Goal: Find specific page/section: Find specific page/section

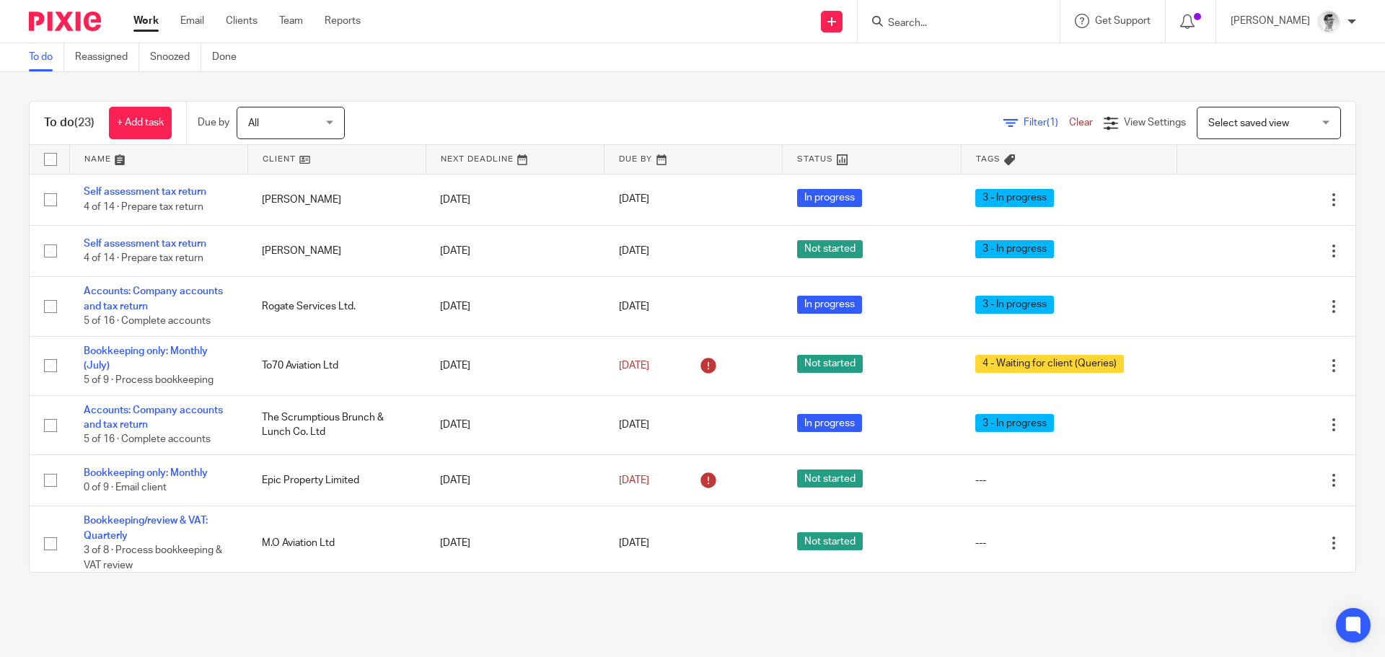
click at [951, 23] on input "Search" at bounding box center [951, 23] width 130 height 13
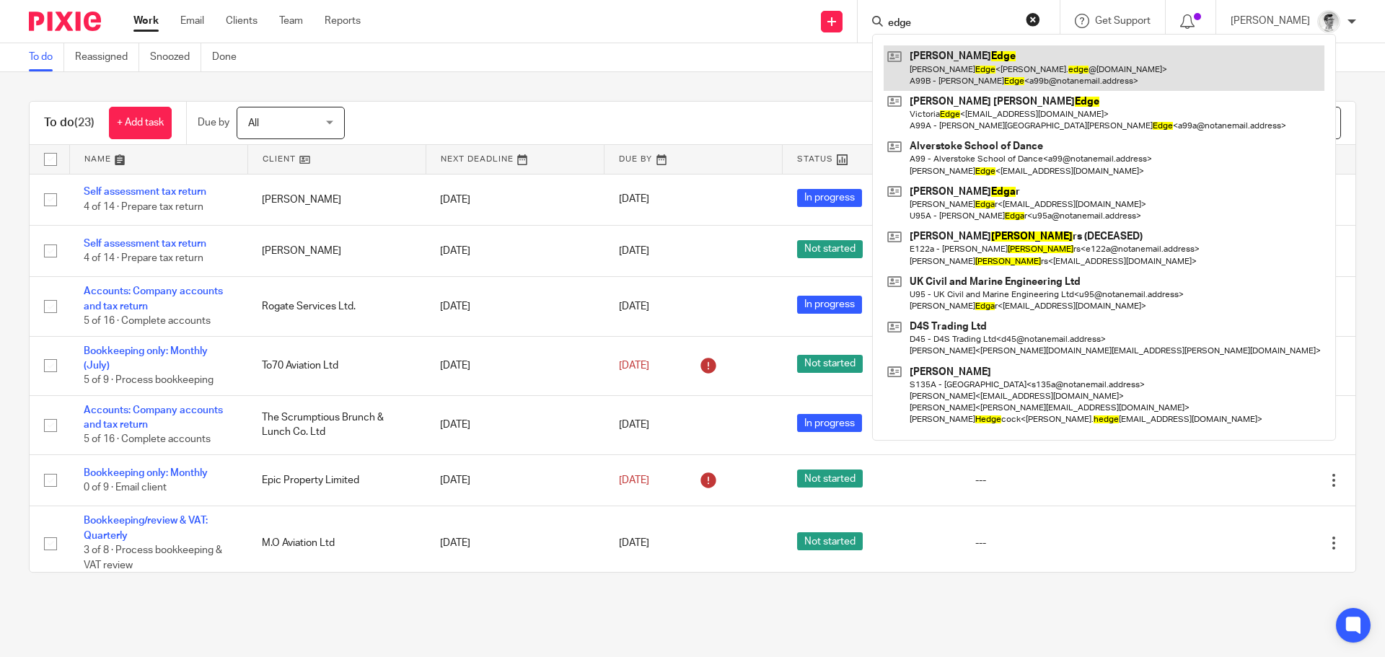
type input "edge"
click at [992, 82] on link at bounding box center [1104, 67] width 441 height 45
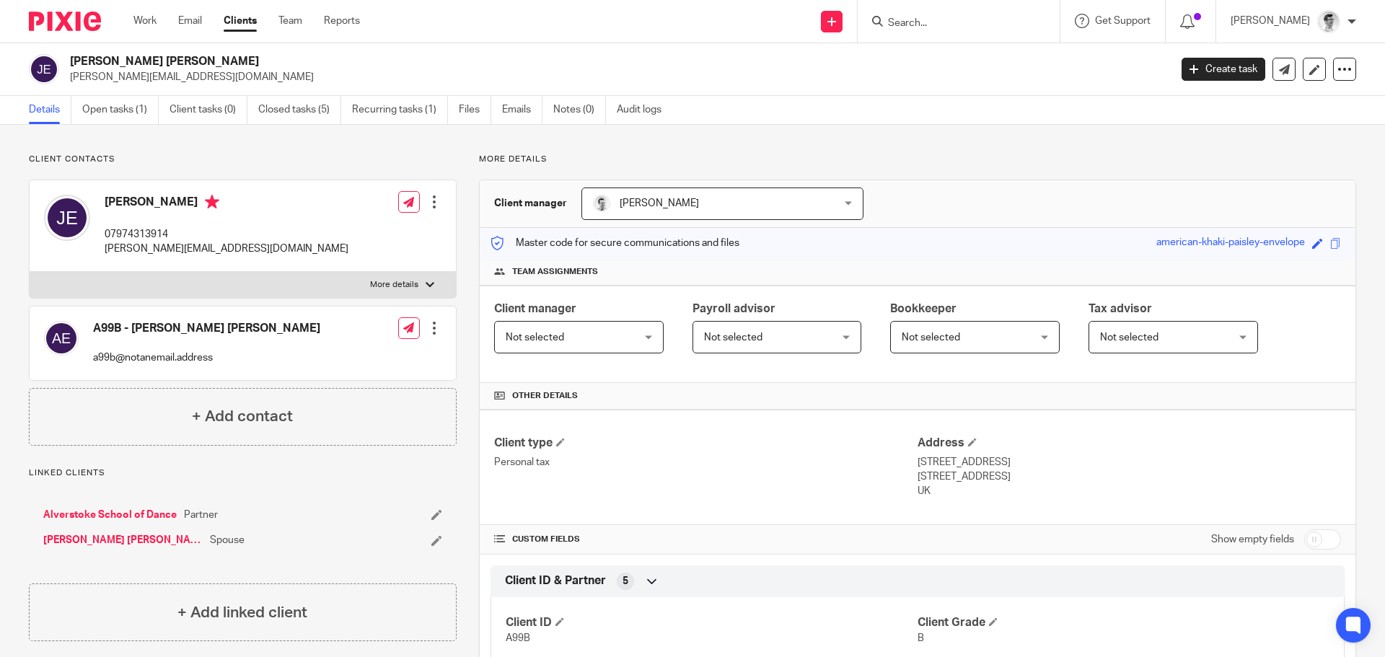
drag, startPoint x: 208, startPoint y: 63, endPoint x: 68, endPoint y: 63, distance: 140.6
click at [68, 63] on div "[PERSON_NAME] [PERSON_NAME] [PERSON_NAME][EMAIL_ADDRESS][DOMAIN_NAME]" at bounding box center [594, 69] width 1131 height 30
copy h2 "[PERSON_NAME] [PERSON_NAME]"
click at [971, 21] on input "Search" at bounding box center [951, 23] width 130 height 13
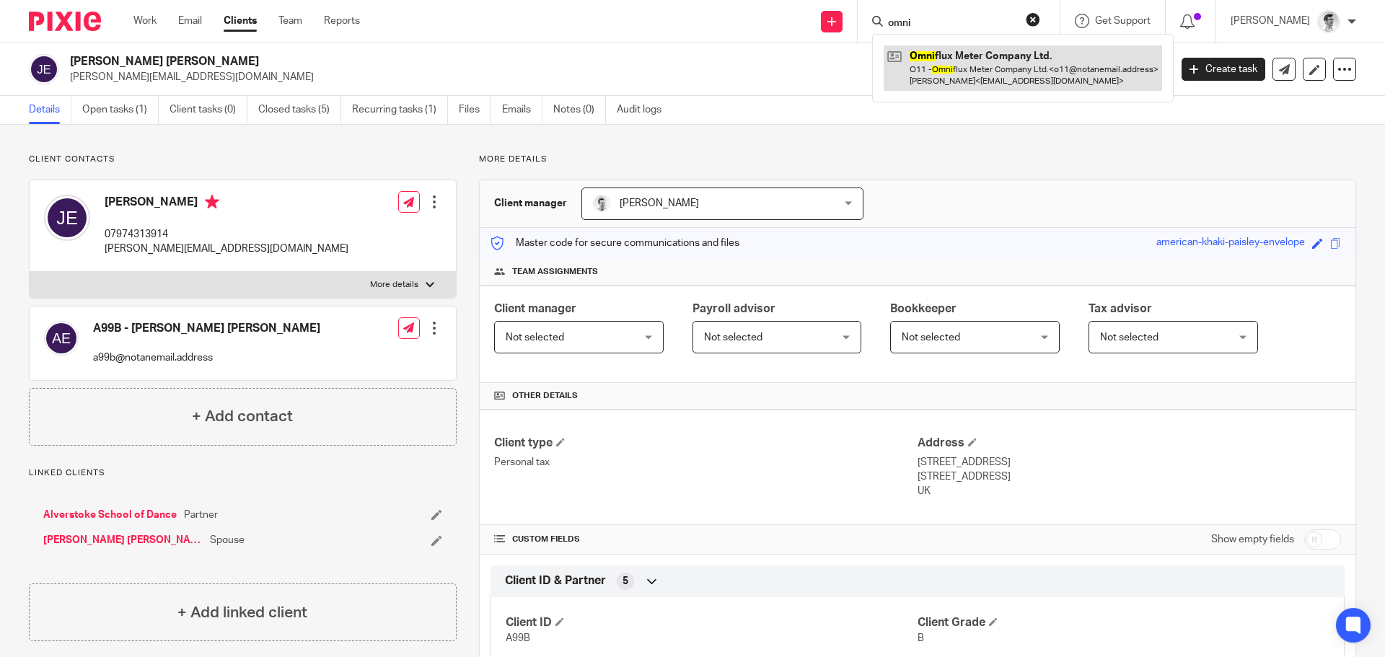
type input "omni"
click at [972, 69] on link at bounding box center [1023, 67] width 278 height 45
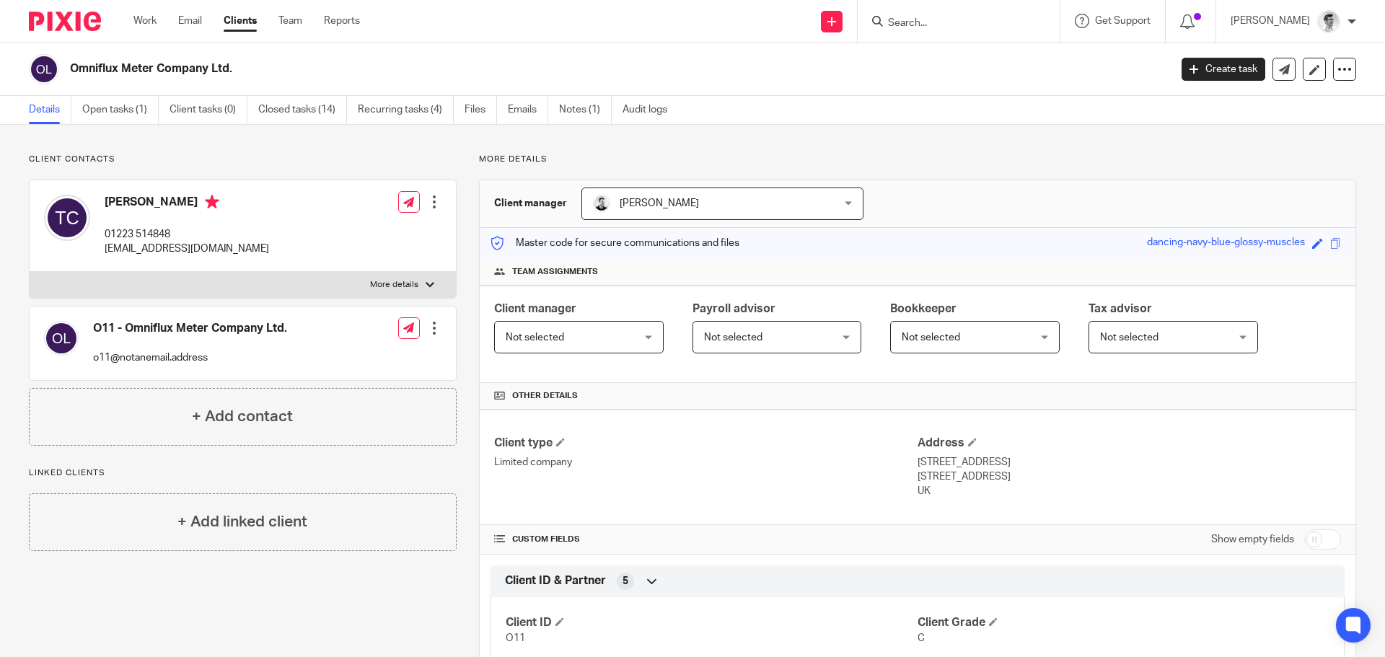
click at [981, 26] on input "Search" at bounding box center [951, 23] width 130 height 13
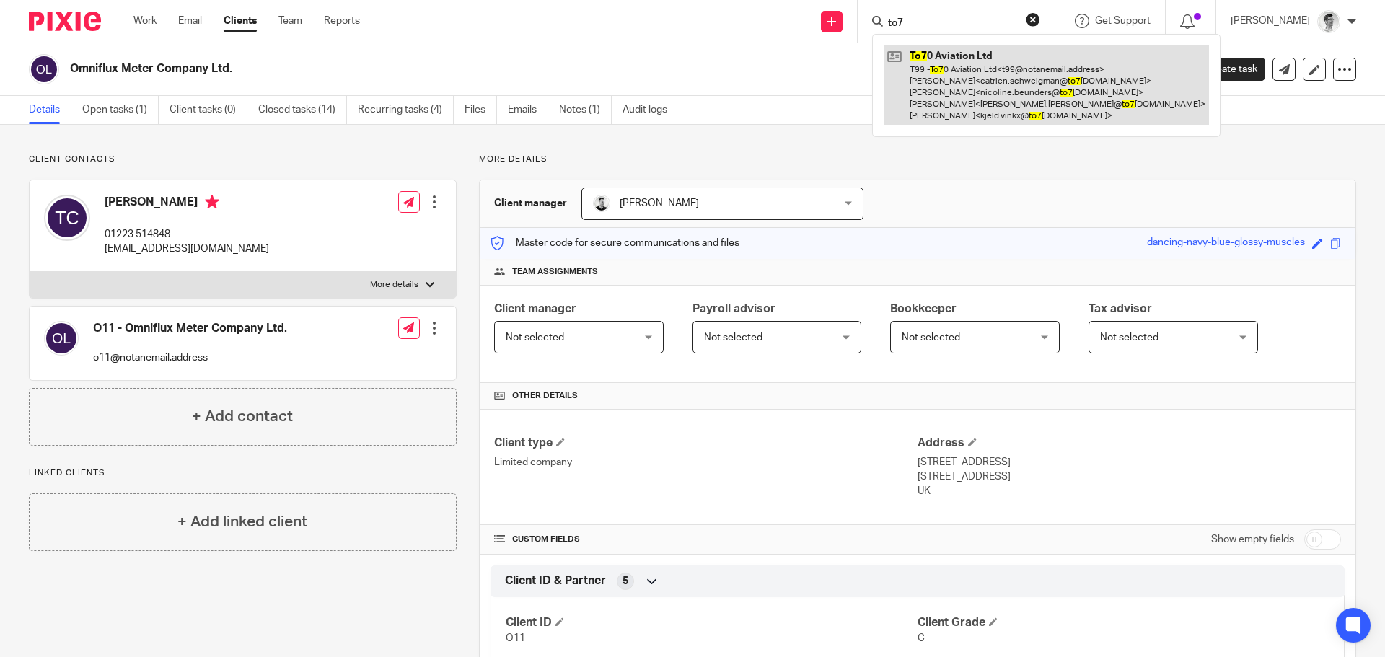
type input "to7"
click at [985, 56] on link at bounding box center [1046, 85] width 325 height 80
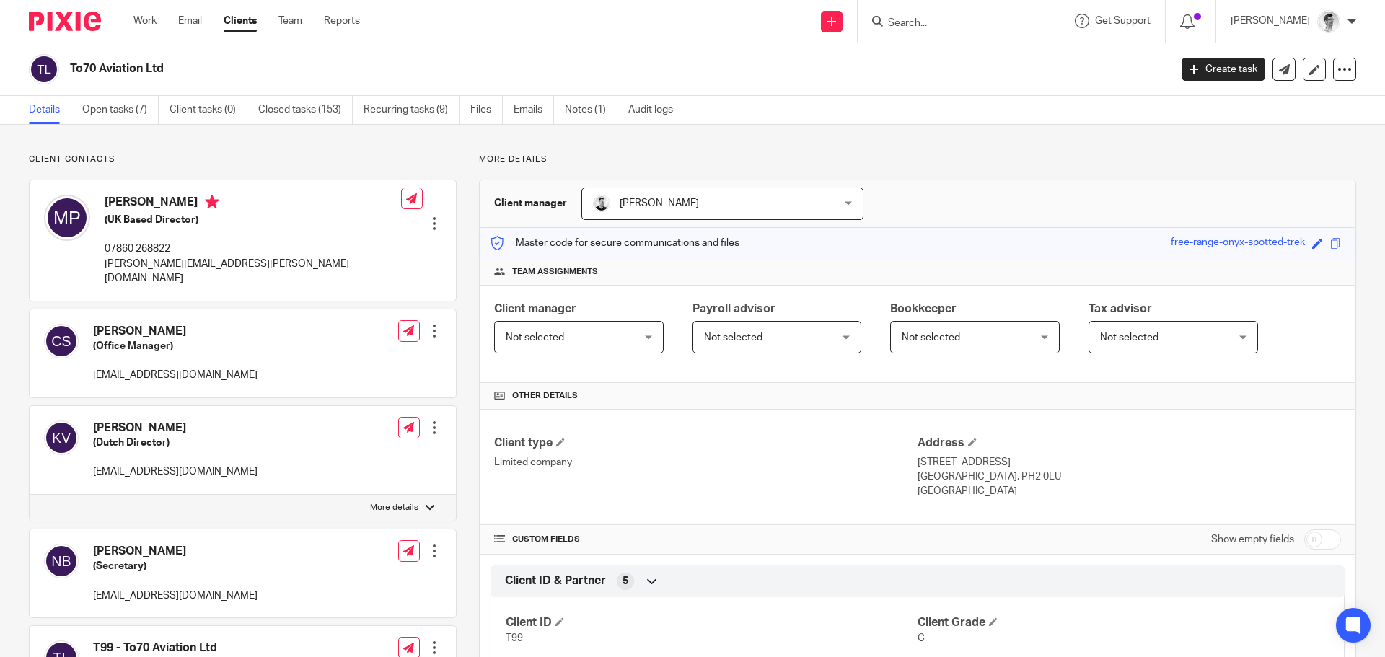
click at [928, 14] on form at bounding box center [963, 21] width 154 height 18
click at [929, 19] on input "Search" at bounding box center [951, 23] width 130 height 13
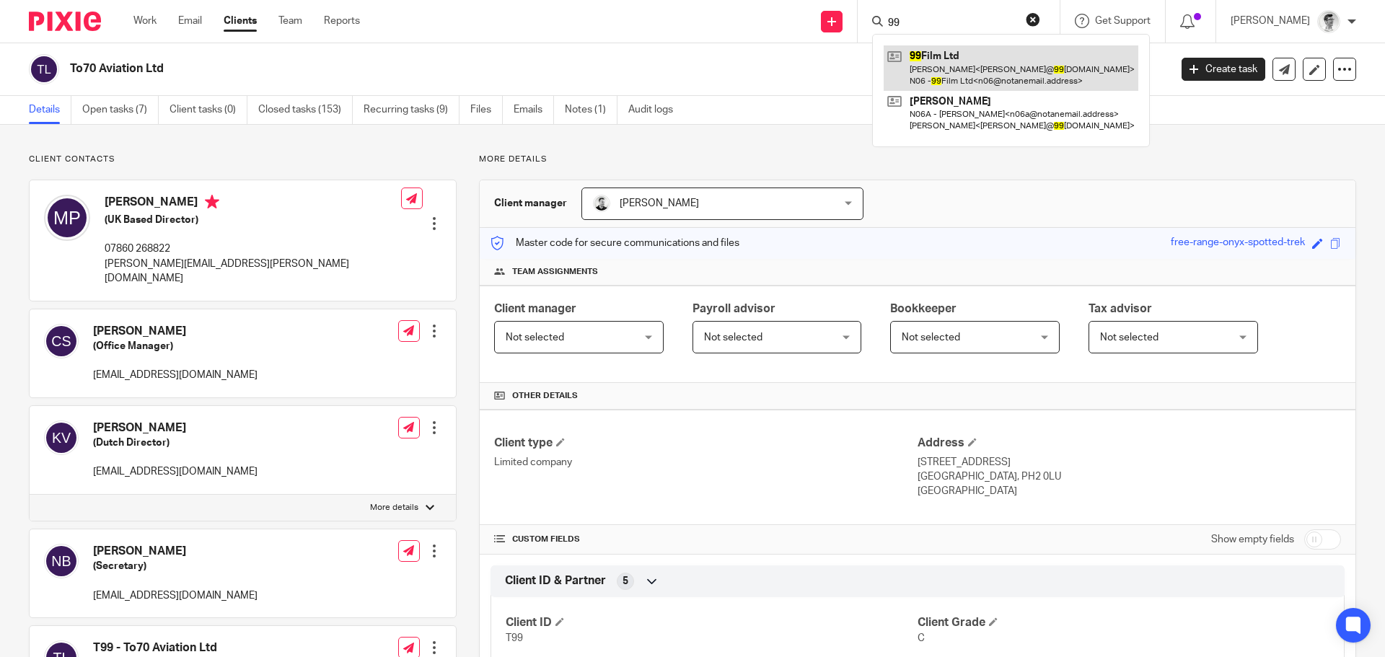
type input "99"
click at [982, 73] on link at bounding box center [1011, 67] width 255 height 45
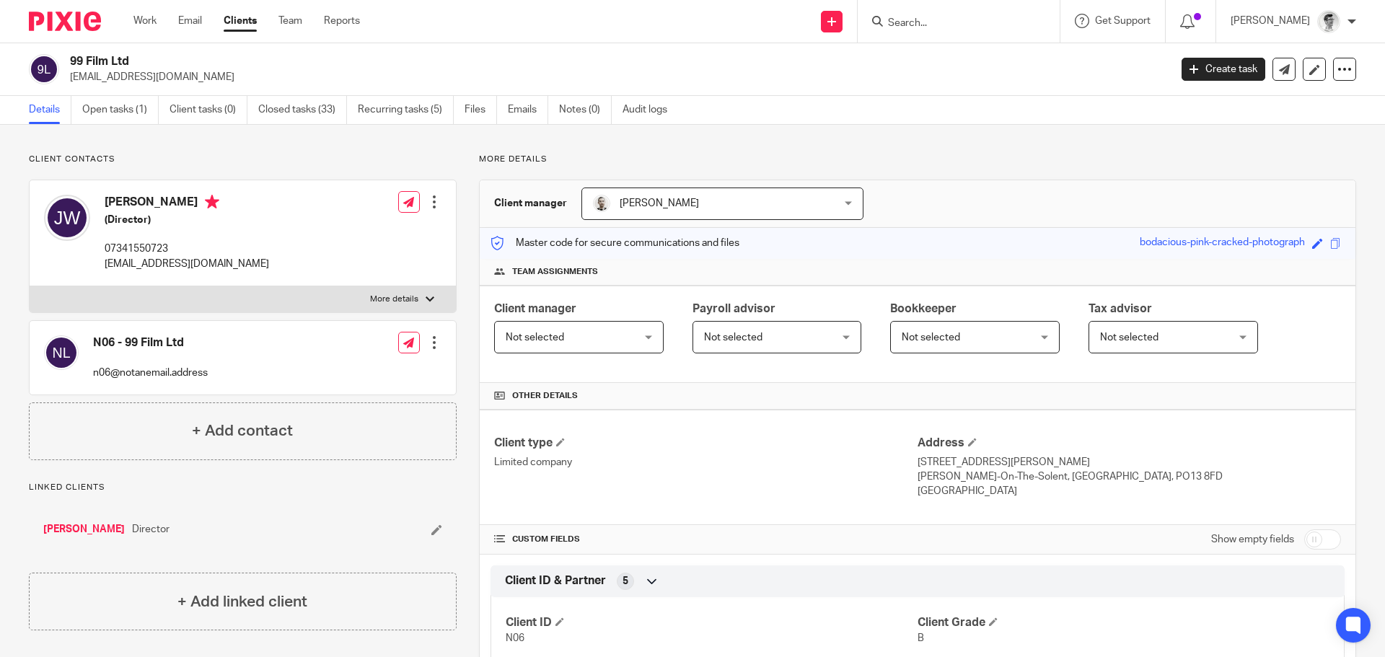
click at [979, 25] on input "Search" at bounding box center [951, 23] width 130 height 13
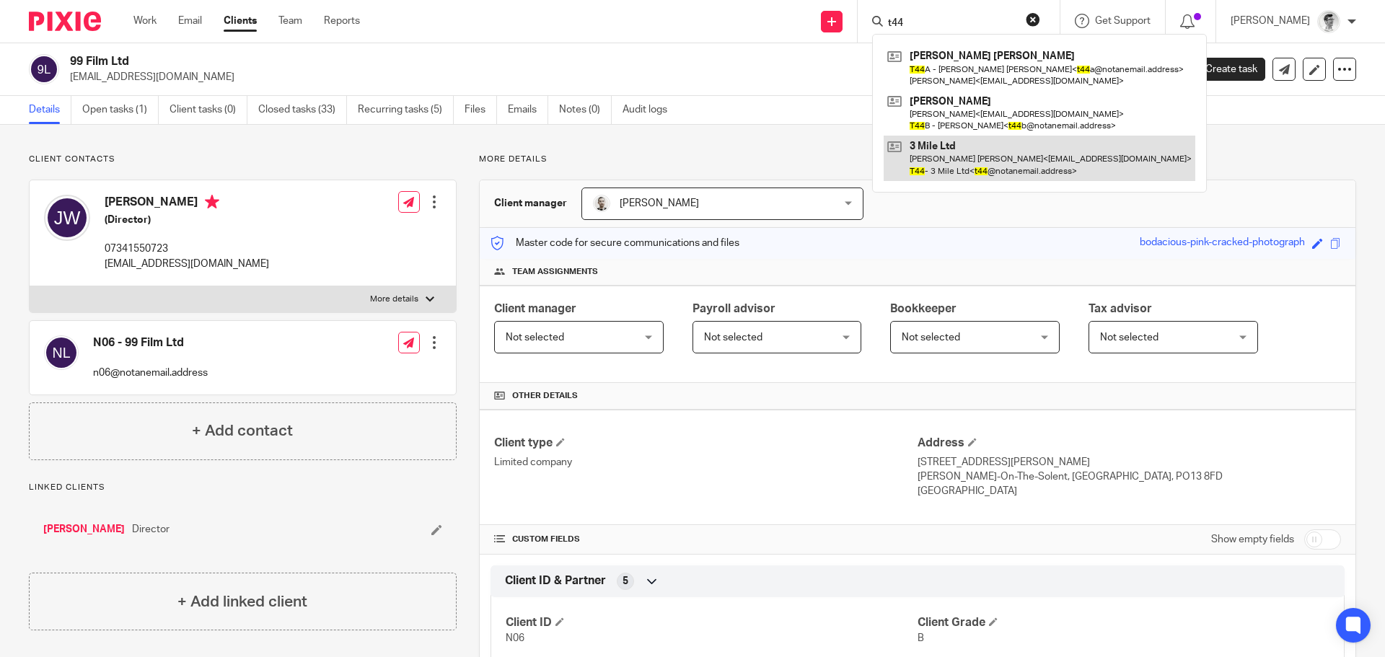
type input "t44"
click at [976, 177] on link at bounding box center [1040, 158] width 312 height 45
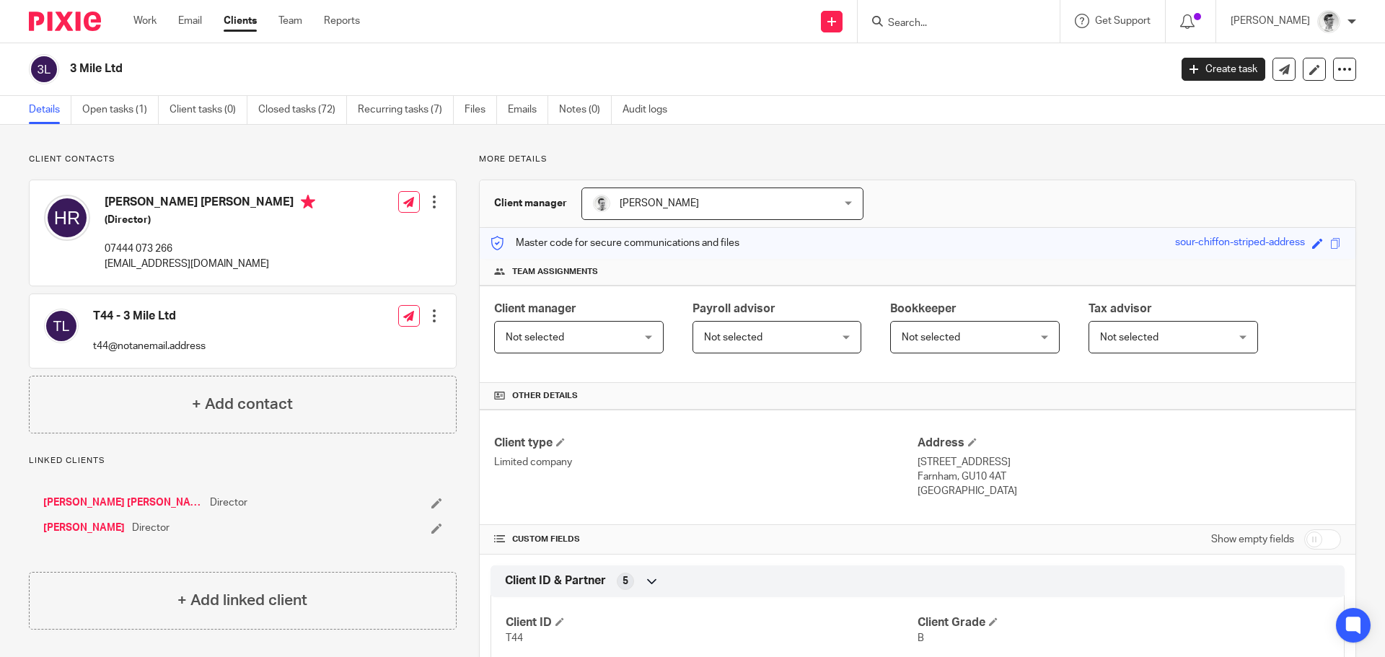
click at [1016, 22] on input "Search" at bounding box center [951, 23] width 130 height 13
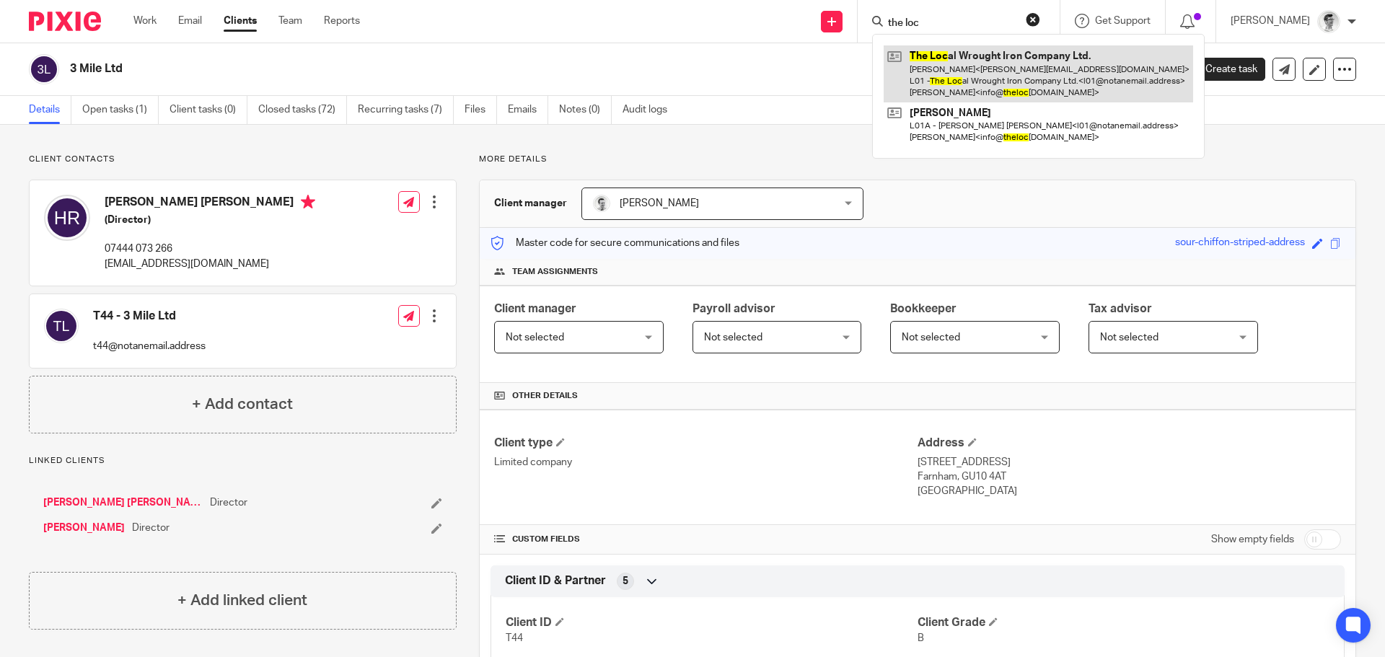
type input "the loc"
click at [1039, 81] on link at bounding box center [1038, 73] width 309 height 57
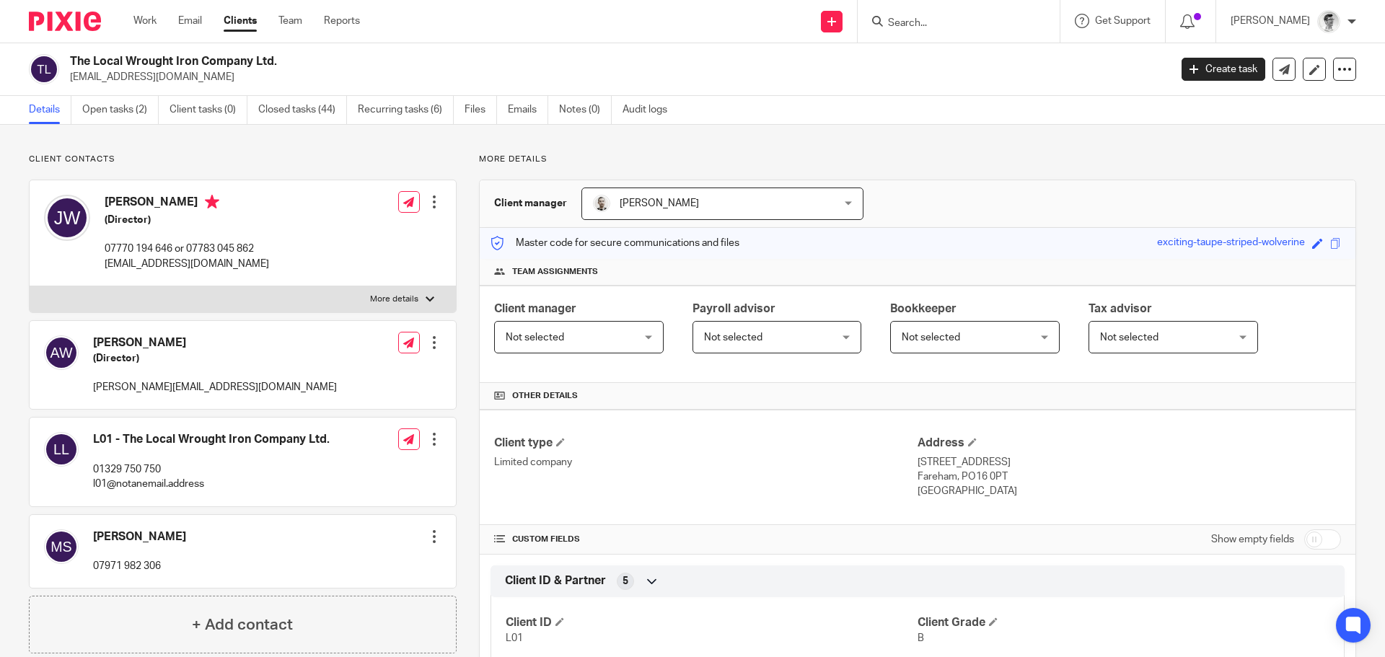
click at [933, 22] on input "Search" at bounding box center [951, 23] width 130 height 13
click at [927, 23] on input "Search" at bounding box center [951, 23] width 130 height 13
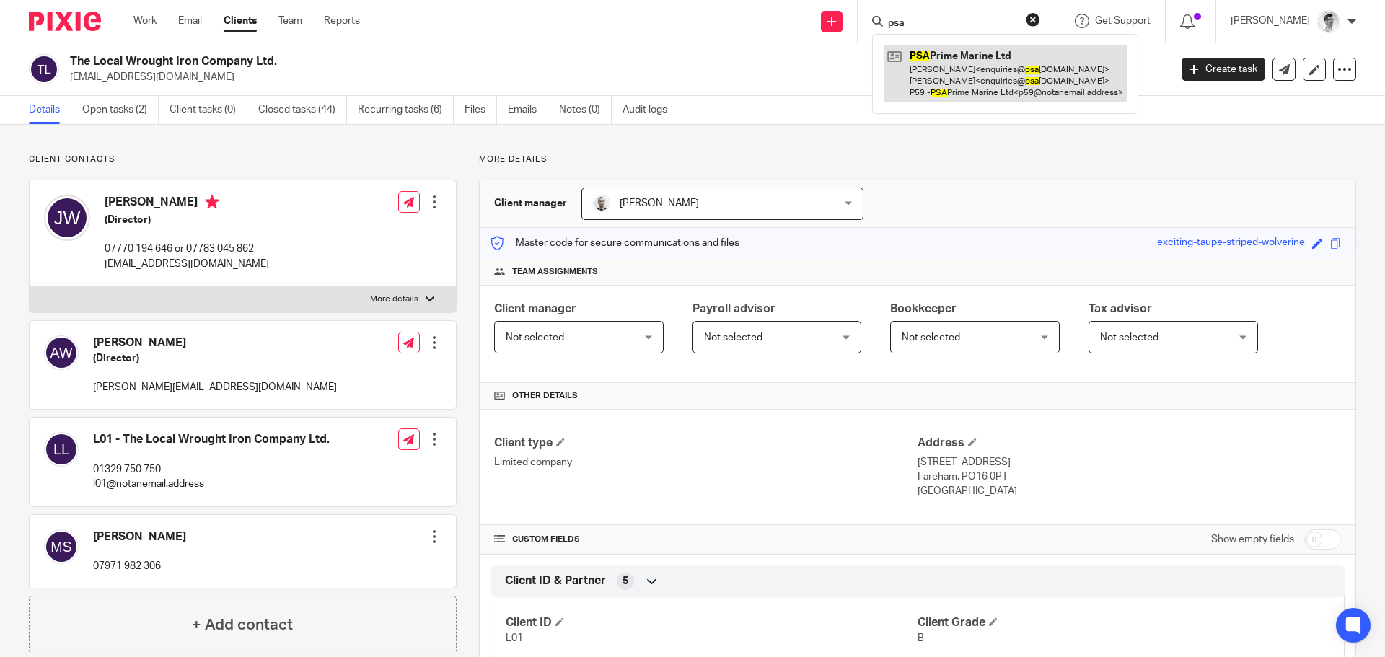
type input "psa"
click at [1000, 94] on link at bounding box center [1005, 73] width 243 height 57
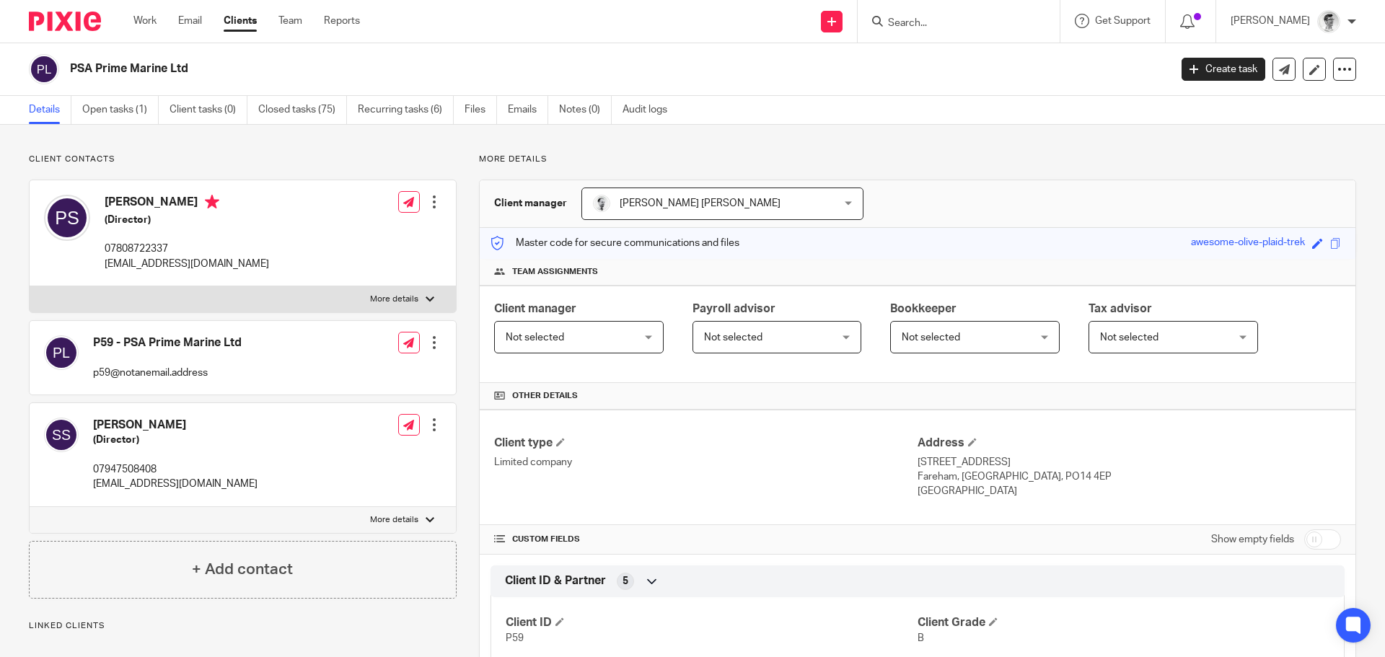
click at [977, 19] on input "Search" at bounding box center [951, 23] width 130 height 13
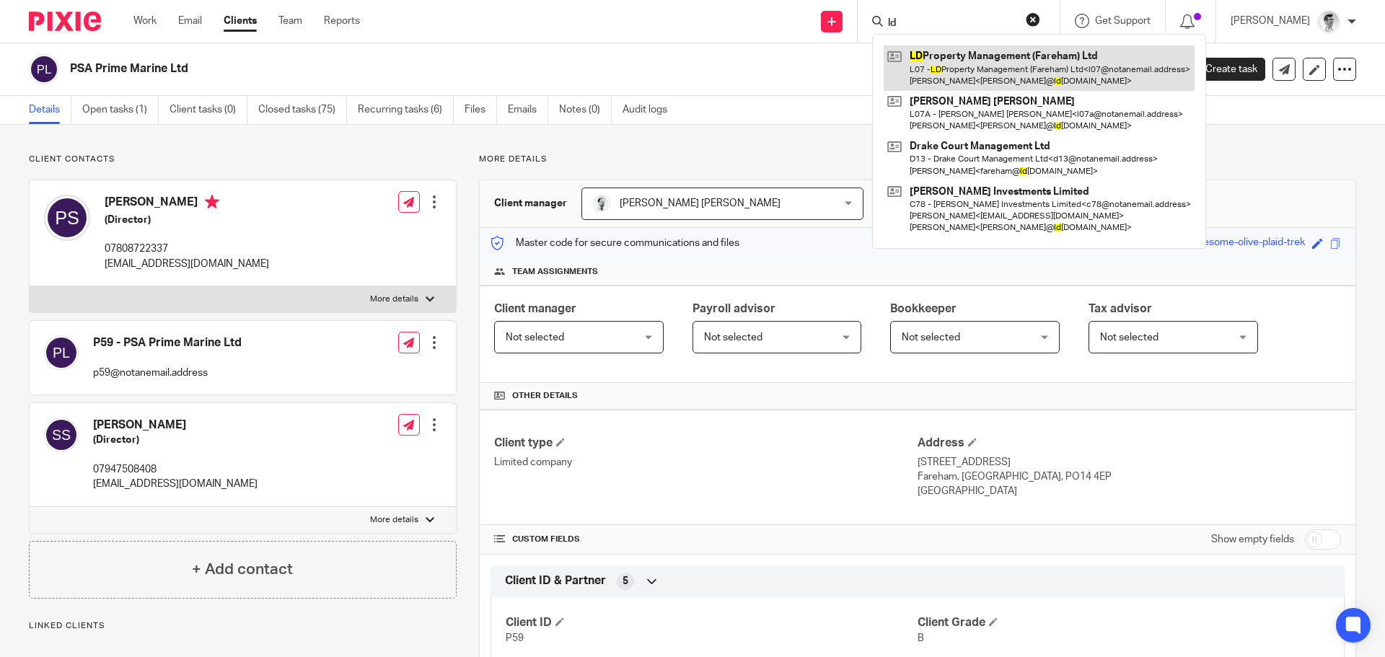
type input "ld"
click at [975, 52] on link at bounding box center [1039, 67] width 311 height 45
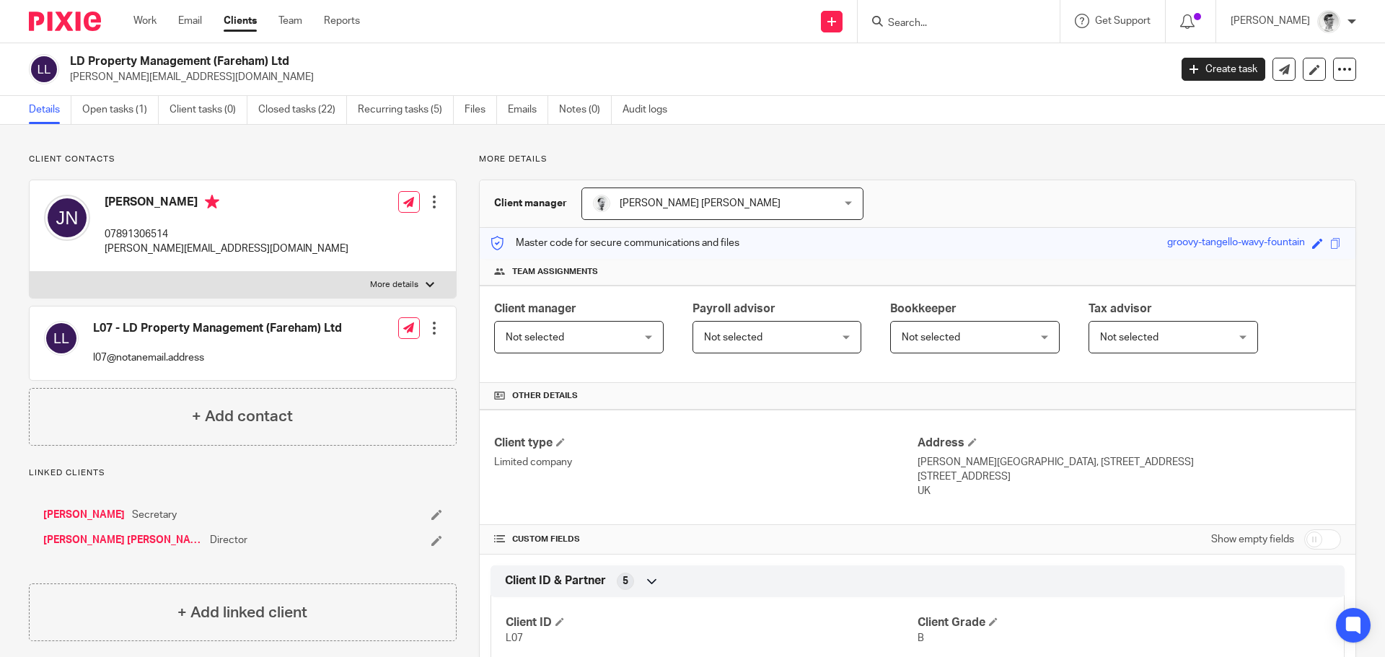
drag, startPoint x: 300, startPoint y: 62, endPoint x: 69, endPoint y: 59, distance: 230.8
click at [69, 59] on div "LD Property Management (Fareham) Ltd john@ldproperty.co.uk" at bounding box center [594, 69] width 1131 height 30
copy h2 "LD Property Management (Fareham) Ltd"
click at [1005, 29] on input "Search" at bounding box center [951, 23] width 130 height 13
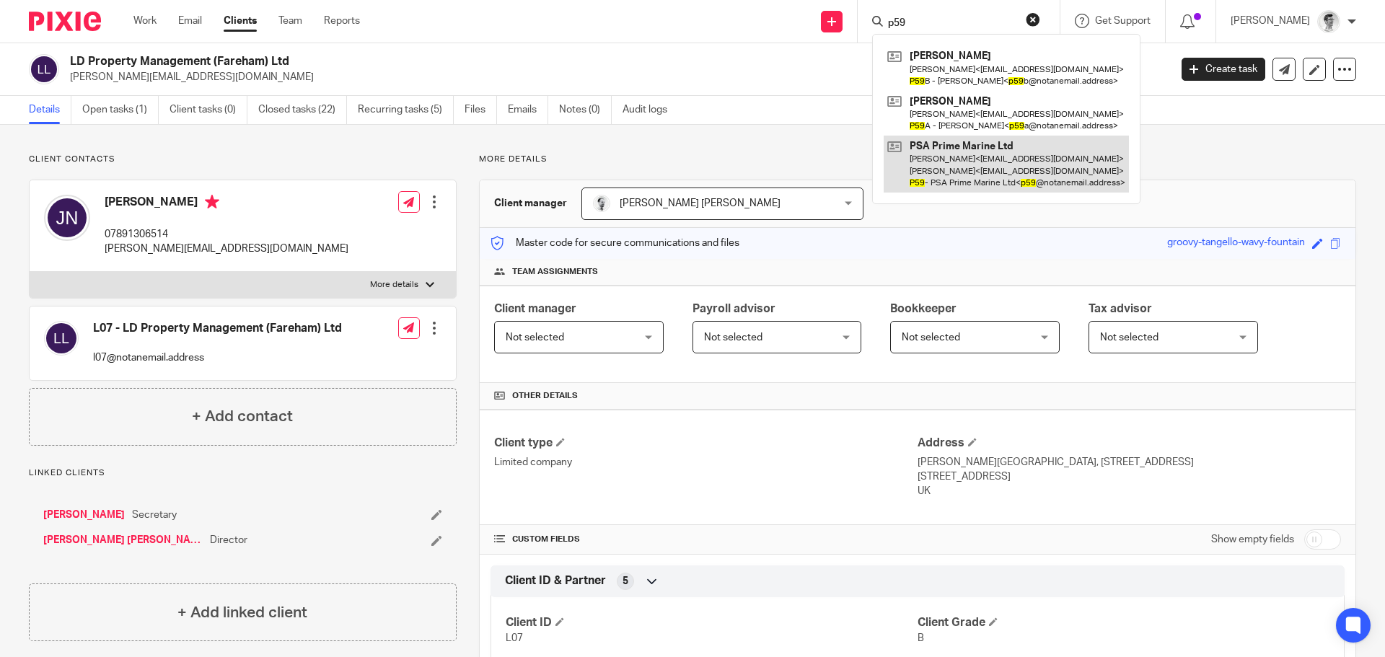
type input "p59"
click at [988, 159] on link at bounding box center [1006, 164] width 245 height 57
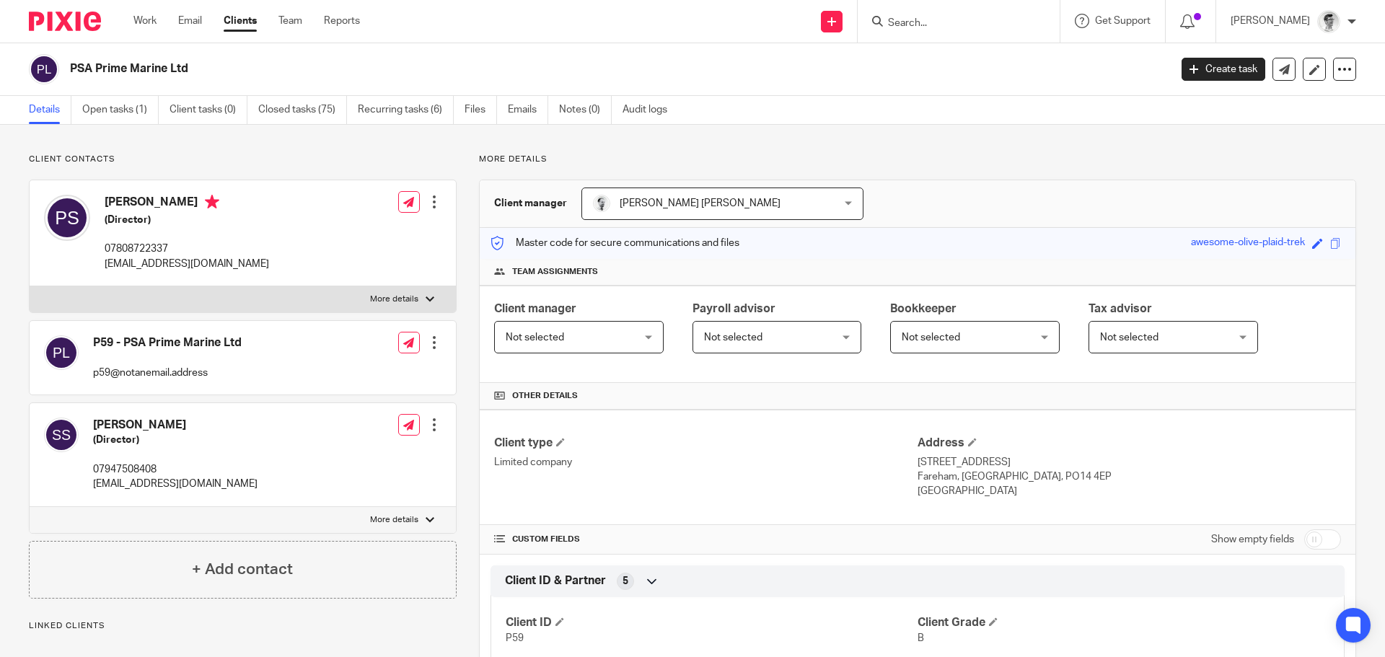
drag, startPoint x: 219, startPoint y: 76, endPoint x: 63, endPoint y: 72, distance: 155.1
click at [63, 72] on div "PSA Prime Marine Ltd" at bounding box center [594, 69] width 1131 height 30
copy div "PSA Prime Marine Ltd"
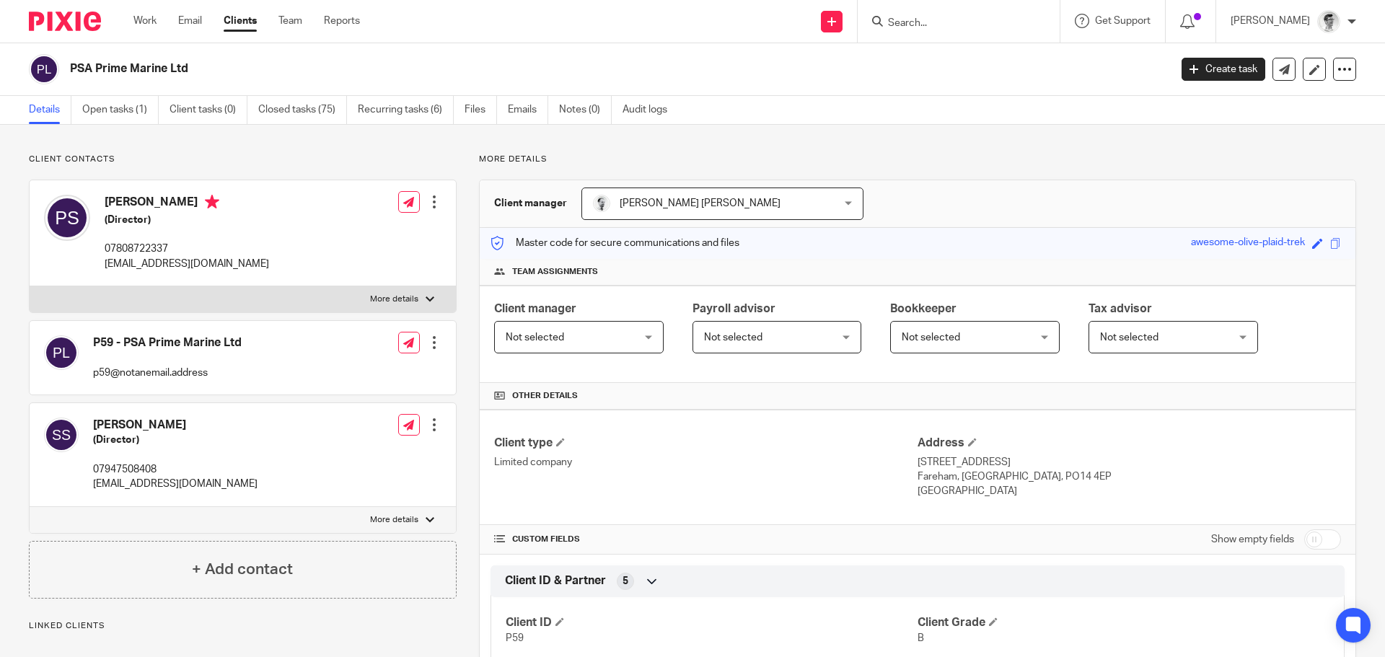
click at [226, 84] on div "PSA Prime Marine Ltd Create task Update from Companies House Export data Merge …" at bounding box center [692, 69] width 1385 height 53
click at [102, 81] on div "PSA Prime Marine Ltd" at bounding box center [594, 69] width 1131 height 30
drag, startPoint x: 71, startPoint y: 68, endPoint x: 191, endPoint y: 91, distance: 122.6
click at [191, 91] on div "PSA Prime Marine Ltd Create task Update from Companies House Export data Merge …" at bounding box center [692, 69] width 1385 height 53
copy h2 "PSA Prime Marine Ltd"
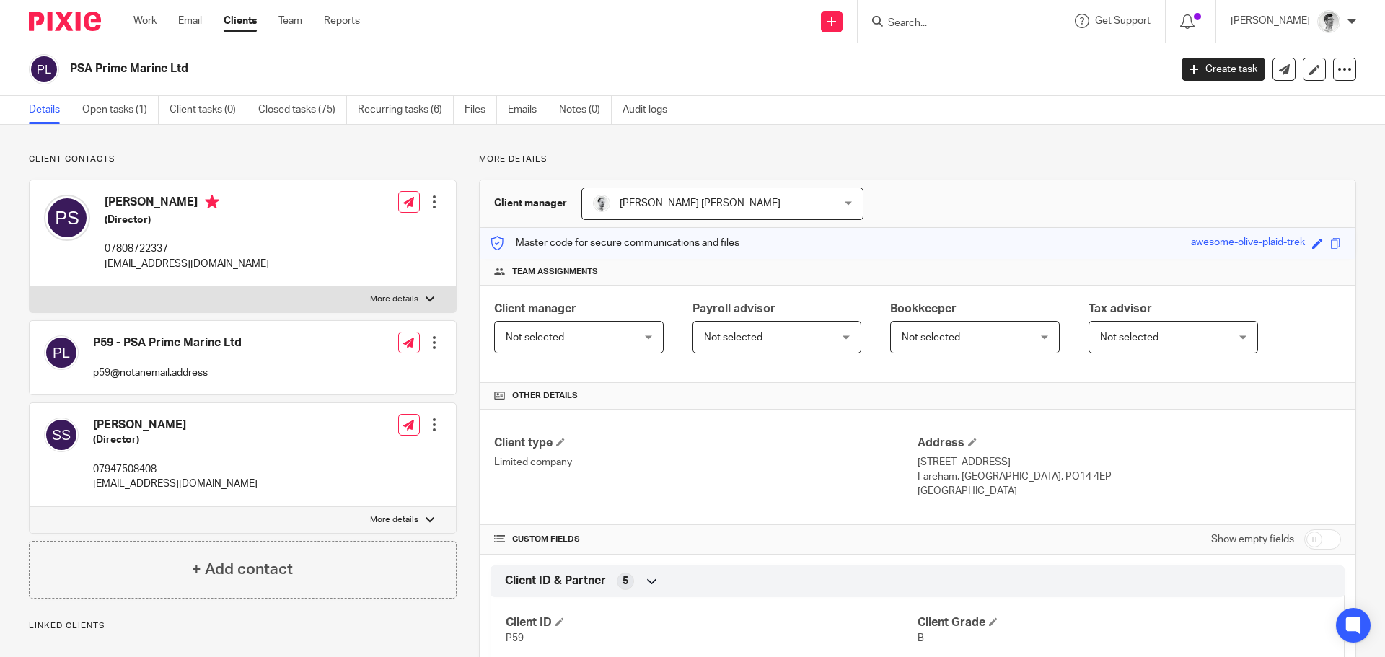
click at [964, 27] on input "Search" at bounding box center [951, 23] width 130 height 13
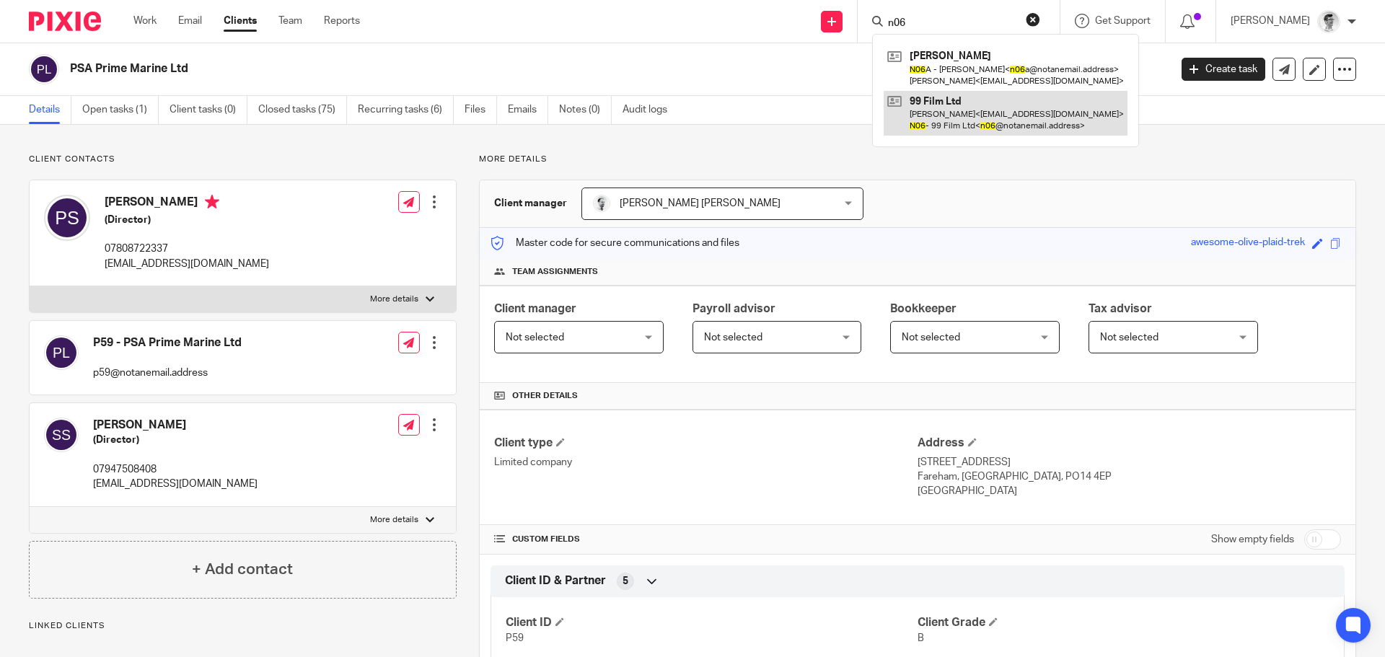
type input "n06"
click at [964, 107] on link at bounding box center [1006, 113] width 244 height 45
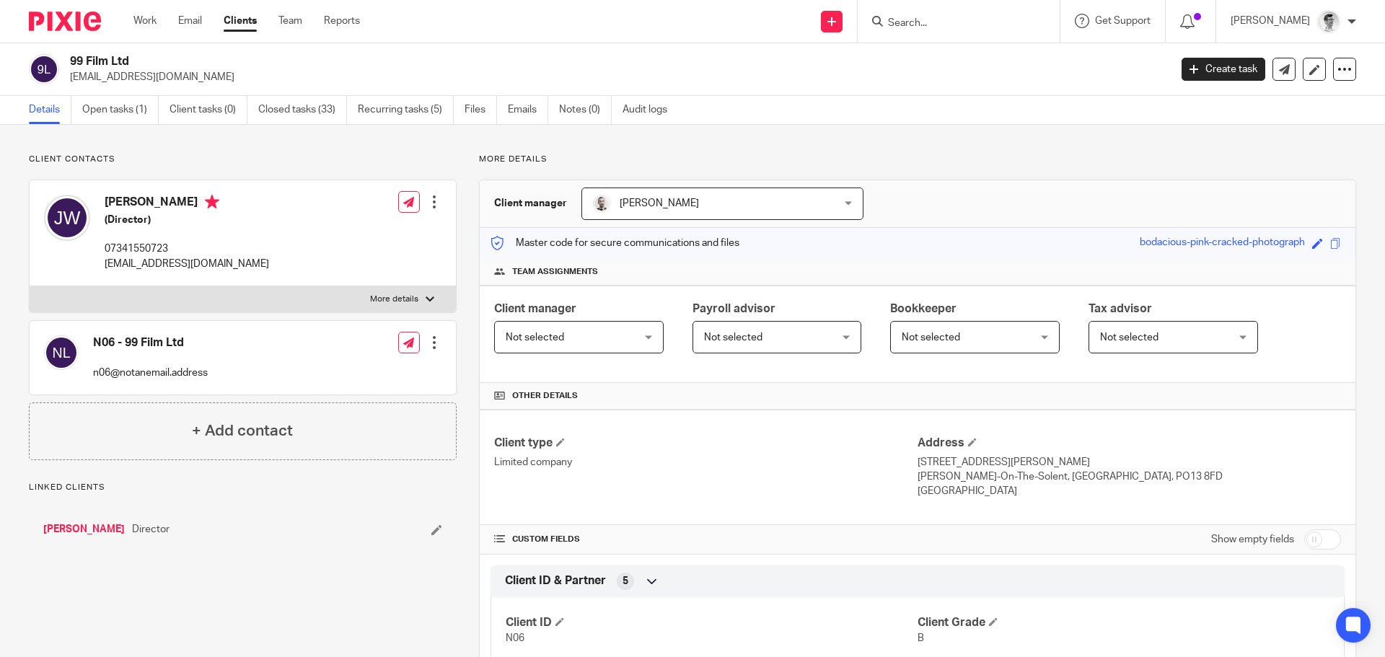
drag, startPoint x: 0, startPoint y: 0, endPoint x: 63, endPoint y: 66, distance: 90.8
click at [63, 66] on div "99 Film Ltd [EMAIL_ADDRESS][DOMAIN_NAME]" at bounding box center [594, 69] width 1131 height 30
copy div "99 Film Ltd"
click at [939, 21] on input "Search" at bounding box center [951, 23] width 130 height 13
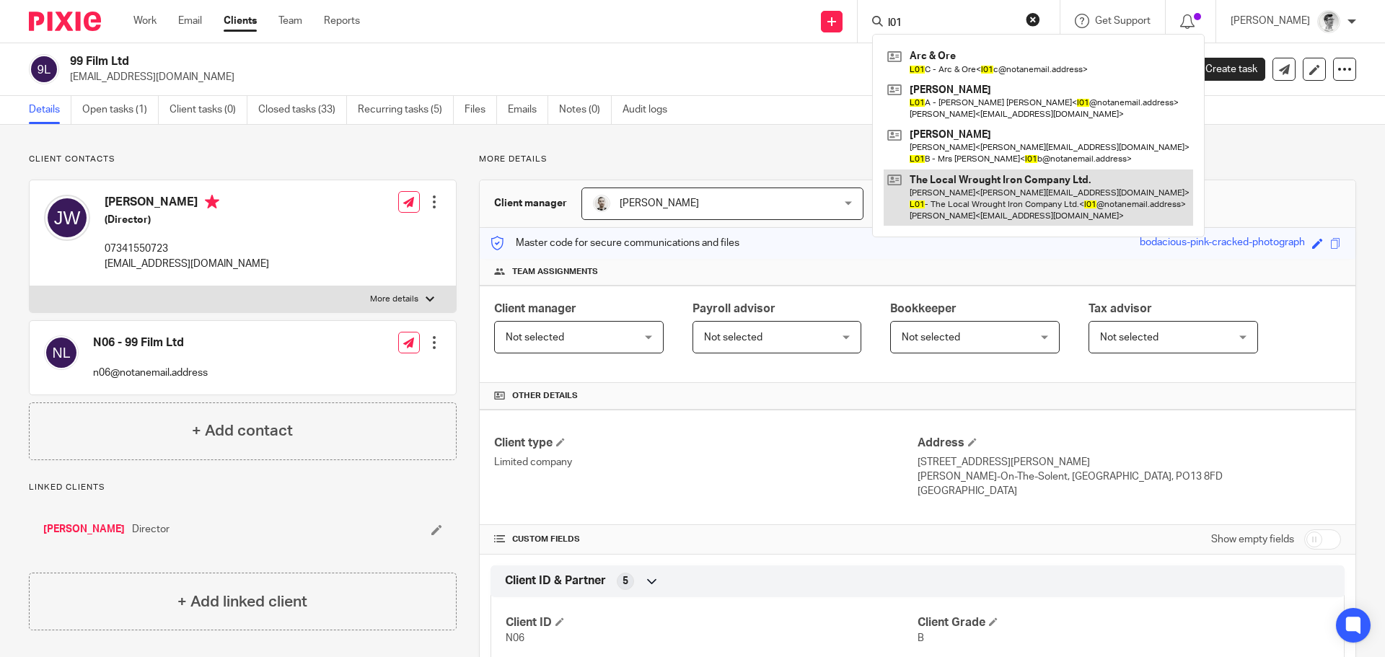
type input "l01"
click at [972, 185] on link at bounding box center [1038, 197] width 309 height 57
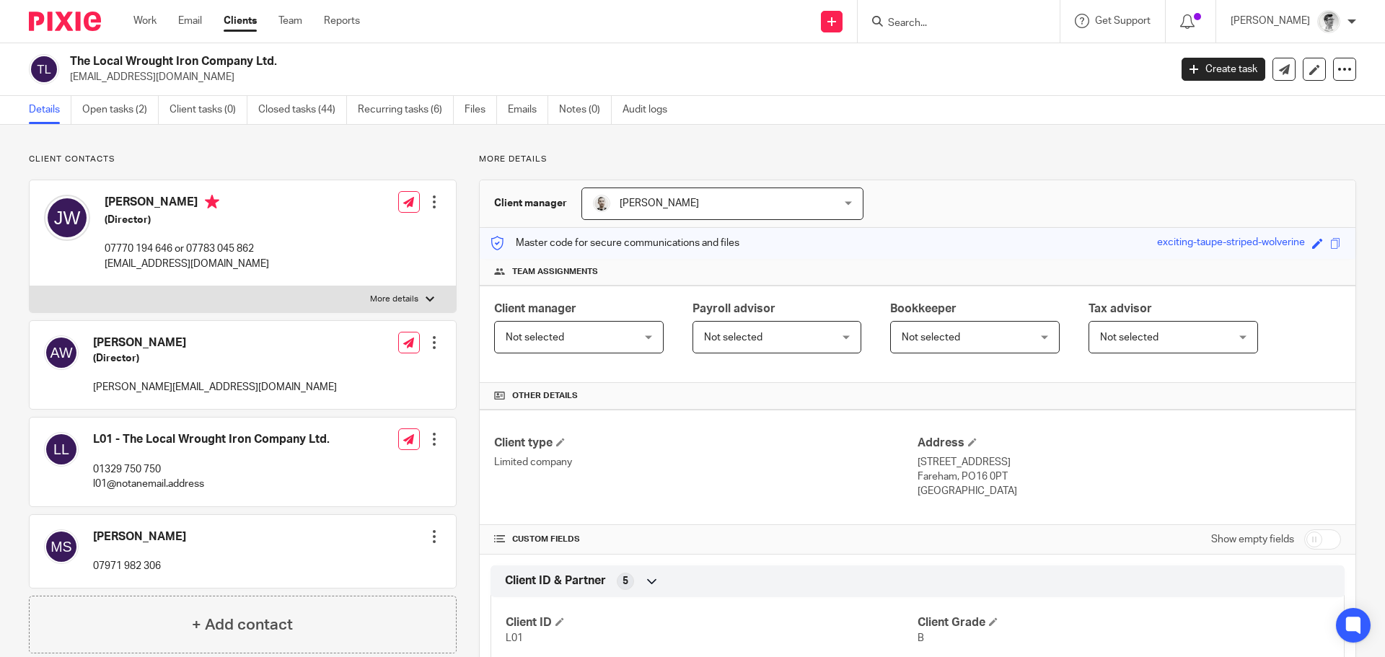
click at [67, 59] on div "The Local Wrought Iron Company Ltd. [EMAIL_ADDRESS][DOMAIN_NAME]" at bounding box center [594, 69] width 1131 height 30
copy h2 "The Local Wrought Iron Company Ltd."
click at [1004, 18] on input "Search" at bounding box center [951, 23] width 130 height 13
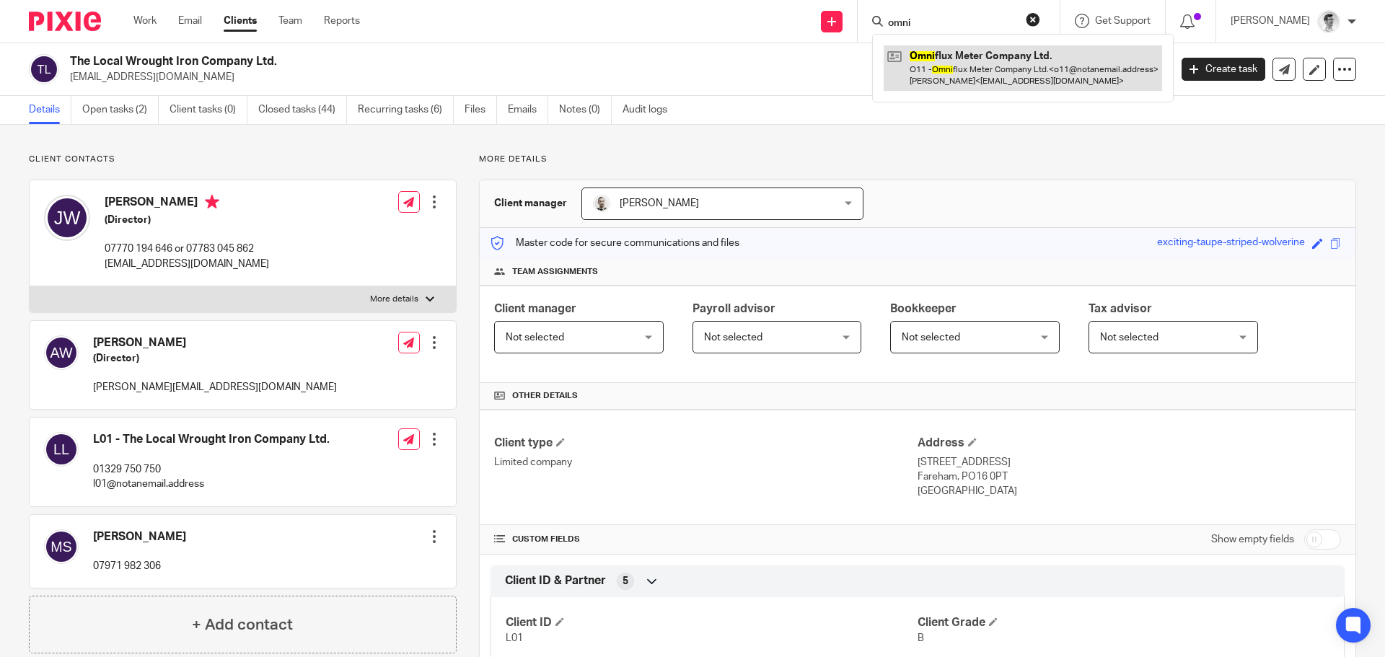
type input "omni"
click at [1054, 80] on link at bounding box center [1023, 67] width 278 height 45
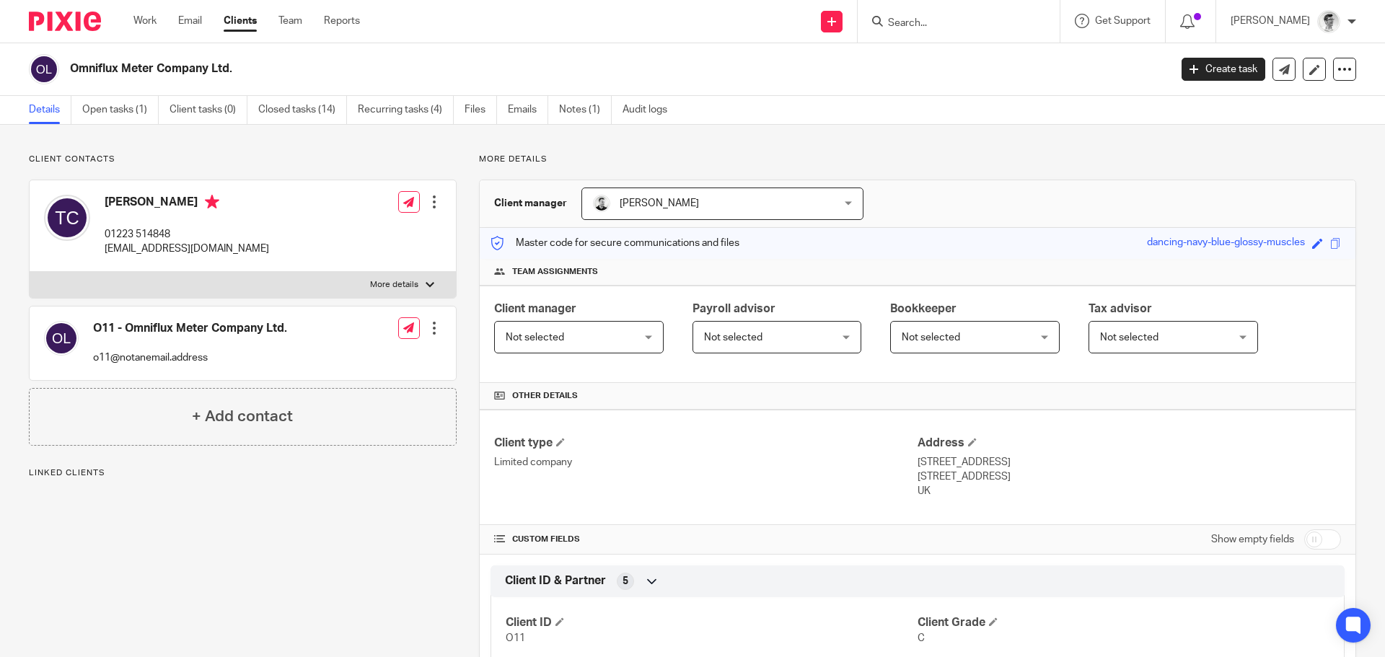
drag, startPoint x: 243, startPoint y: 71, endPoint x: 74, endPoint y: 69, distance: 168.8
click at [74, 69] on h2 "Omniflux Meter Company Ltd." at bounding box center [506, 68] width 872 height 15
copy h2 "Omniflux Meter Company Ltd."
click at [917, 22] on input "Search" at bounding box center [951, 23] width 130 height 13
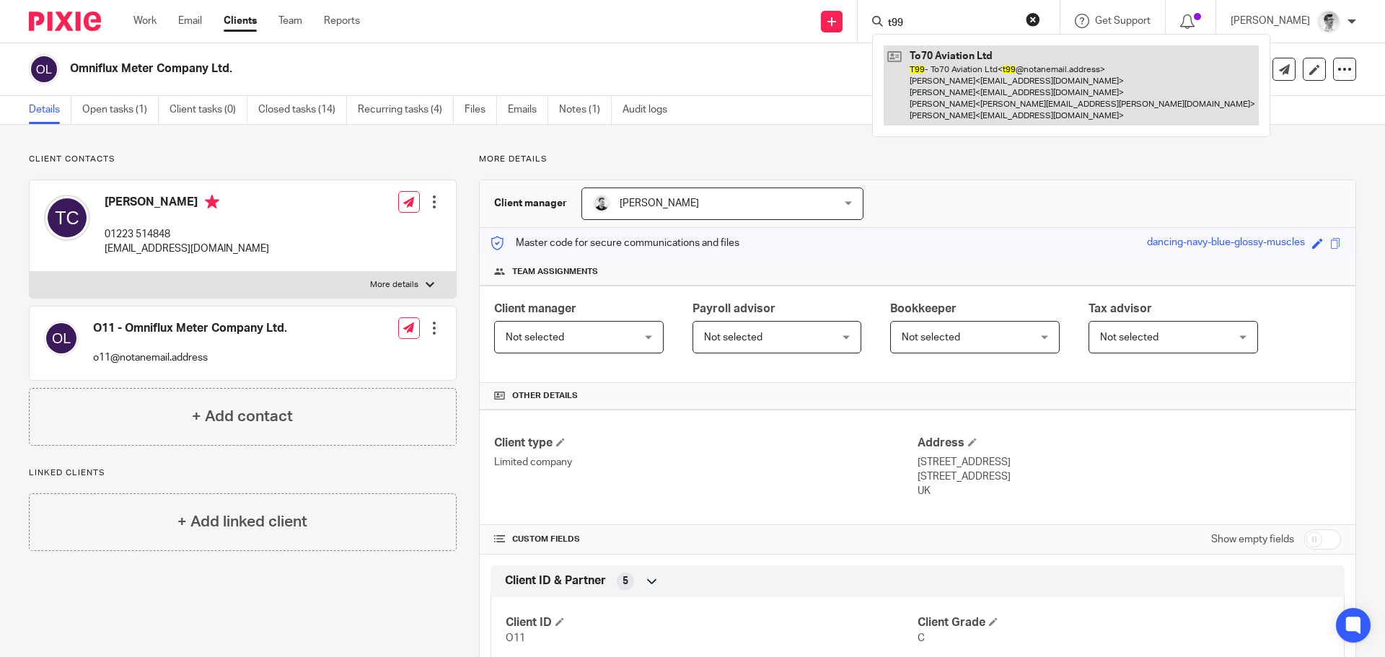
type input "t99"
click at [968, 90] on link at bounding box center [1071, 85] width 375 height 80
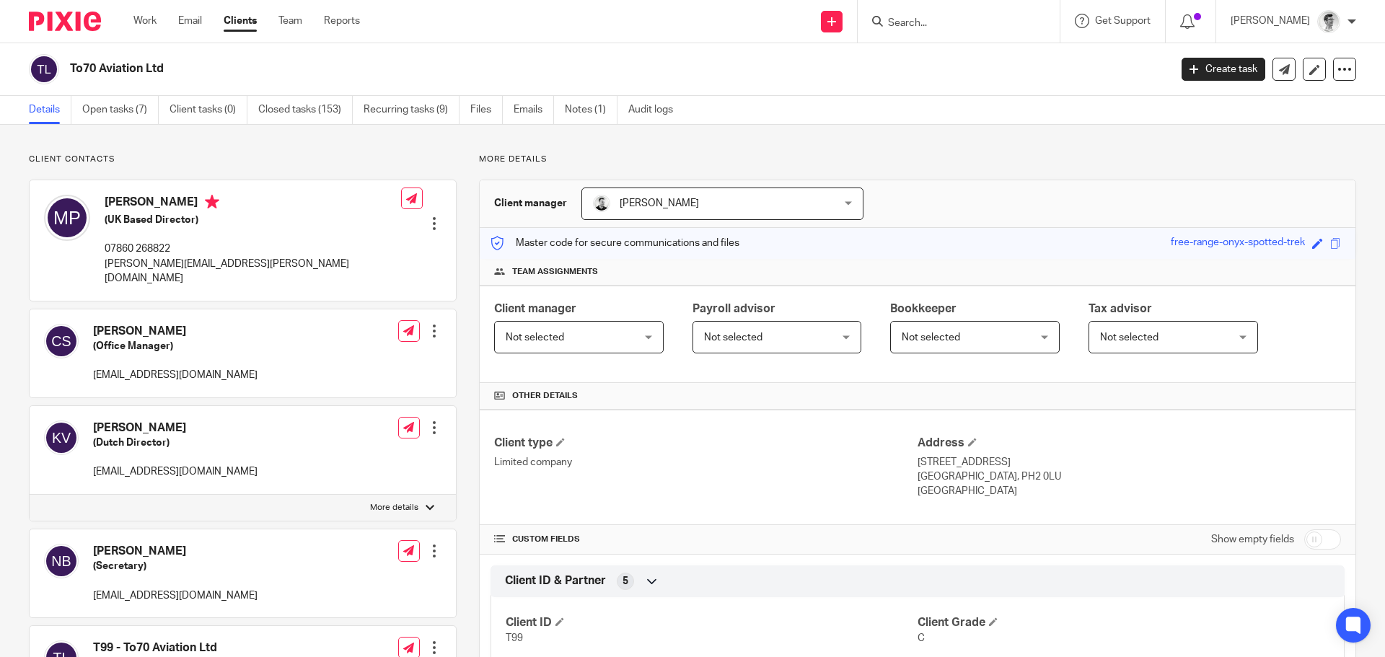
drag, startPoint x: 177, startPoint y: 69, endPoint x: 71, endPoint y: 63, distance: 106.1
click at [71, 63] on h2 "To70 Aviation Ltd" at bounding box center [506, 68] width 872 height 15
copy h2 "To70 Aviation Ltd"
click at [945, 28] on input "Search" at bounding box center [951, 23] width 130 height 13
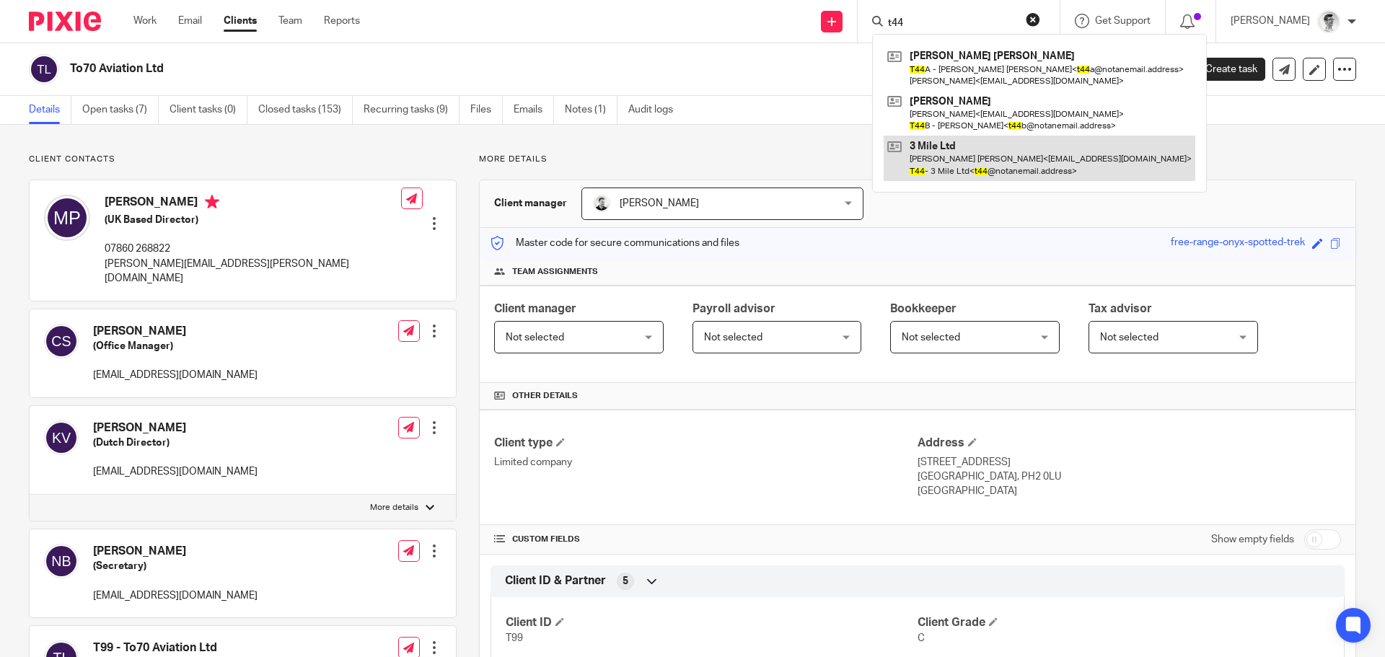
type input "t44"
click at [924, 143] on link at bounding box center [1040, 158] width 312 height 45
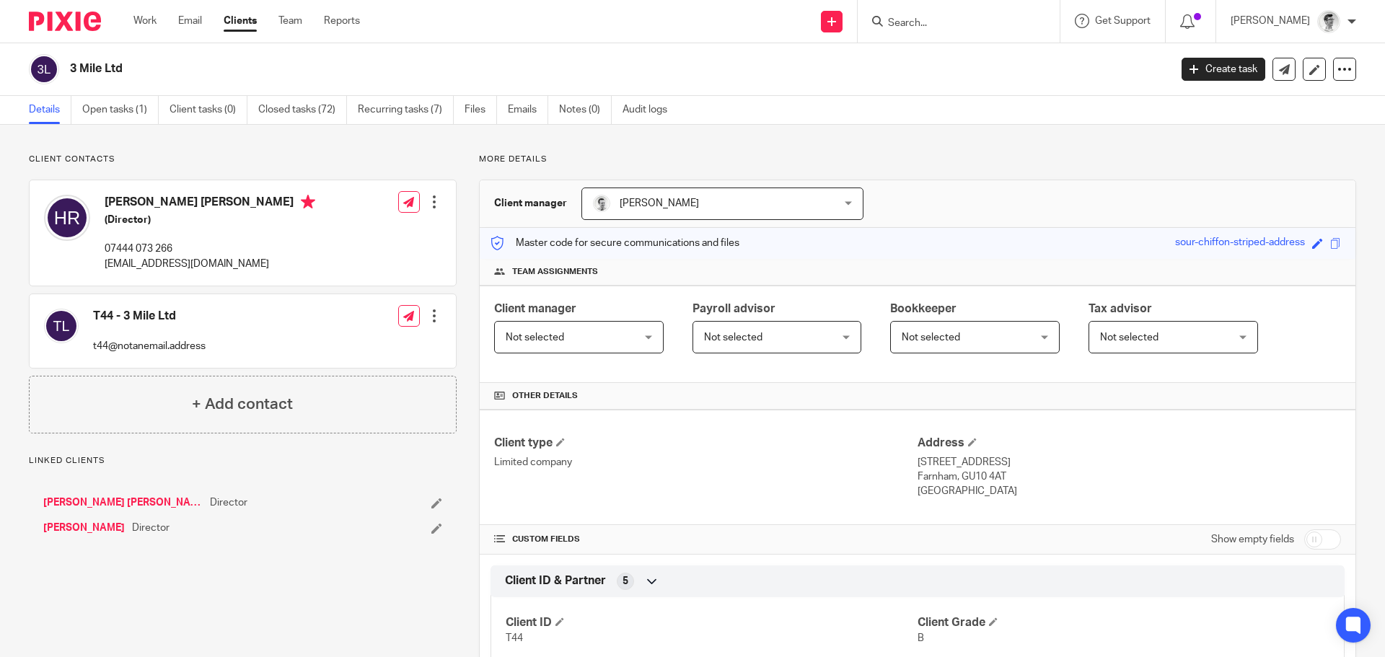
click at [66, 68] on div "3 Mile Ltd" at bounding box center [594, 69] width 1131 height 30
click at [980, 18] on input "Search" at bounding box center [951, 23] width 130 height 13
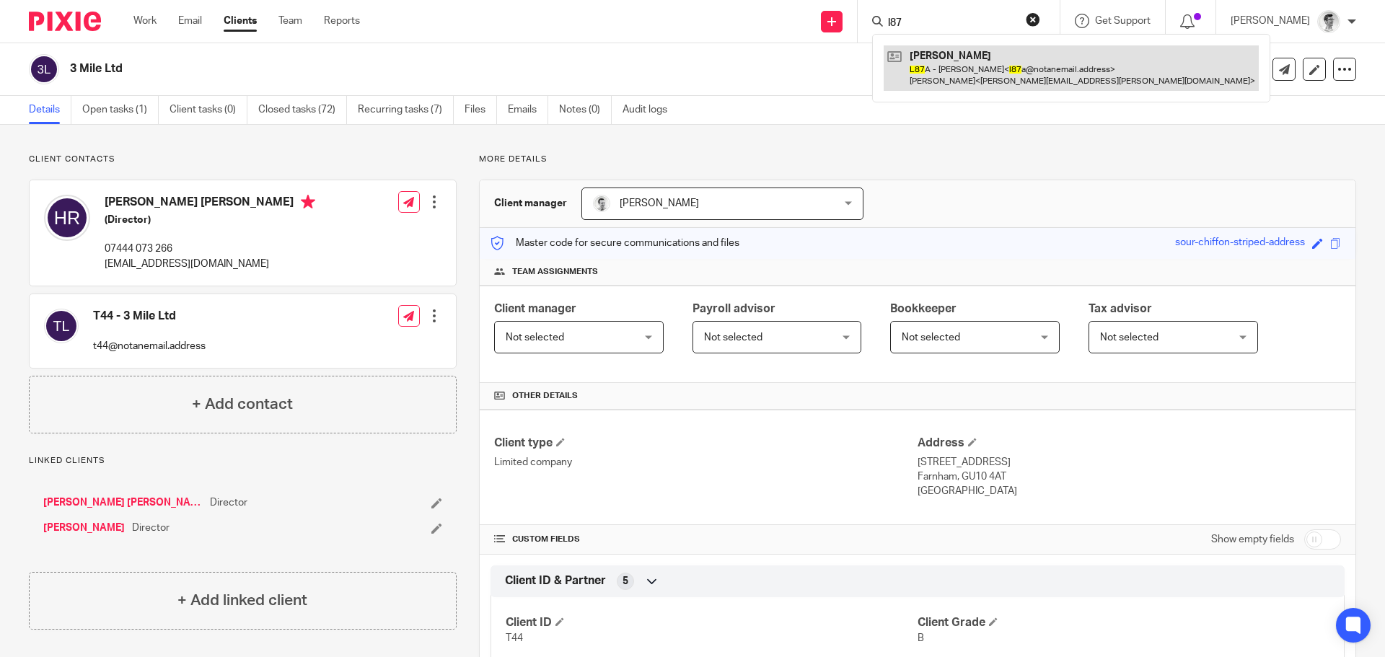
type input "l87"
click at [955, 79] on link at bounding box center [1071, 67] width 375 height 45
